Goal: Find contact information: Obtain details needed to contact an individual or organization

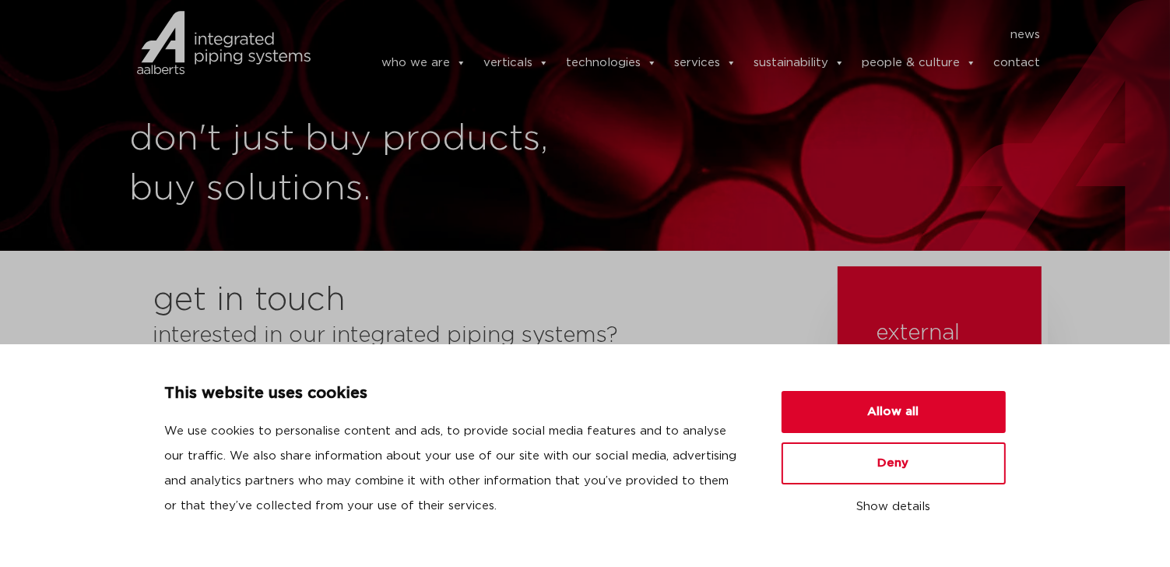
click at [601, 242] on div "don't just buy products, buy solutions." at bounding box center [585, 125] width 1170 height 251
click at [1014, 61] on link "contact" at bounding box center [1016, 62] width 47 height 31
click at [844, 468] on button "Deny" at bounding box center [894, 463] width 224 height 42
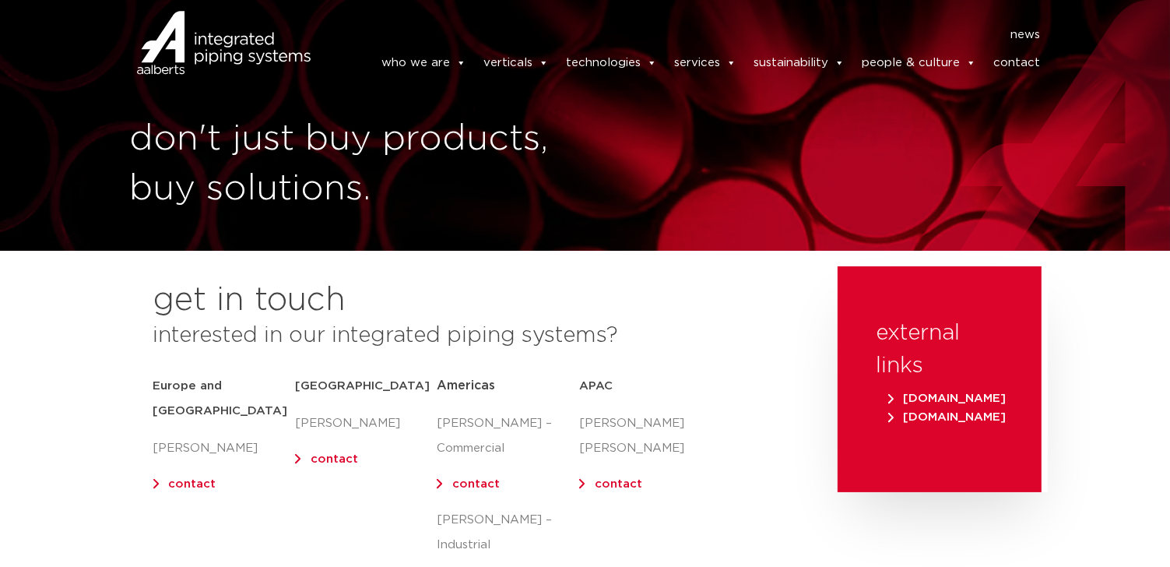
click at [1016, 62] on link "contact" at bounding box center [1016, 62] width 47 height 31
